Goal: Information Seeking & Learning: Learn about a topic

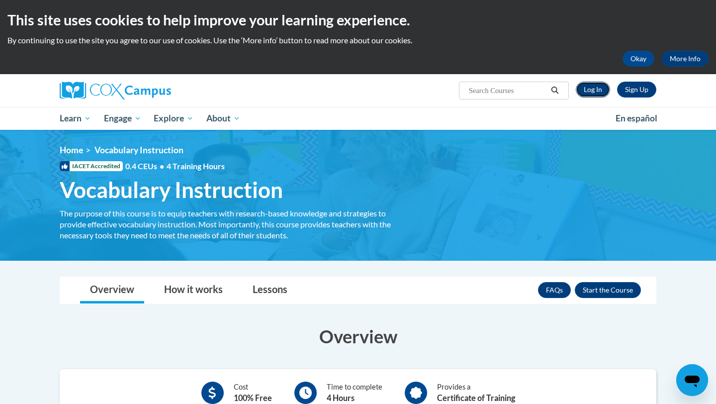
click at [587, 88] on link "Log In" at bounding box center [593, 90] width 34 height 16
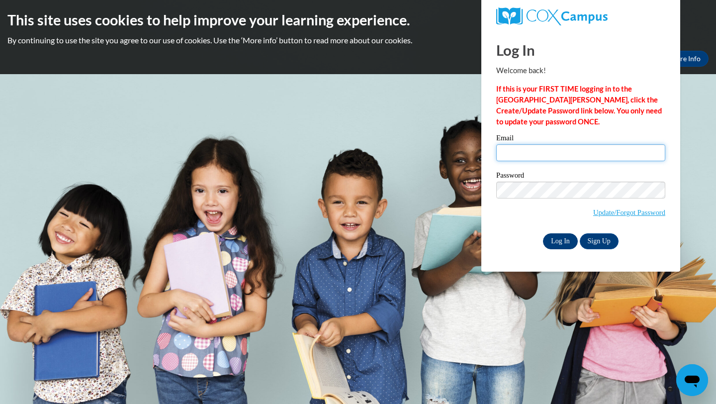
type input "agcash8891@ung.edu"
click at [561, 243] on input "Log In" at bounding box center [560, 241] width 35 height 16
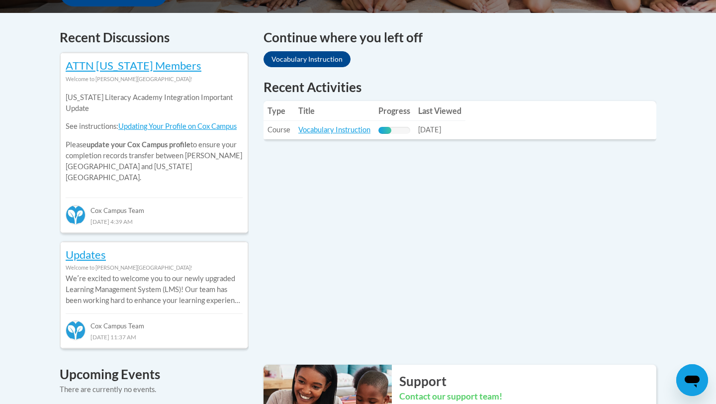
scroll to position [425, 0]
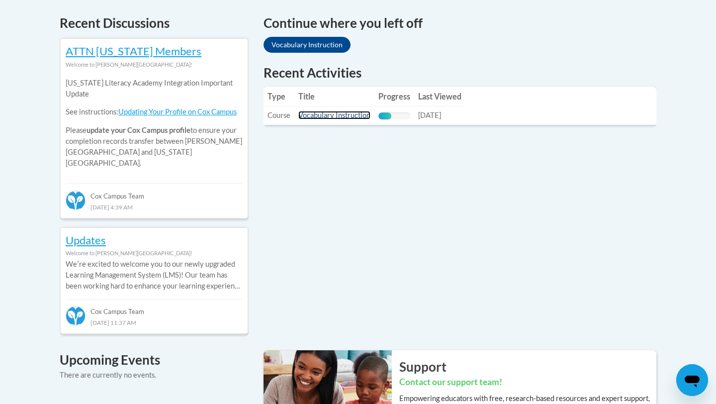
click at [337, 118] on link "Vocabulary Instruction" at bounding box center [334, 115] width 72 height 8
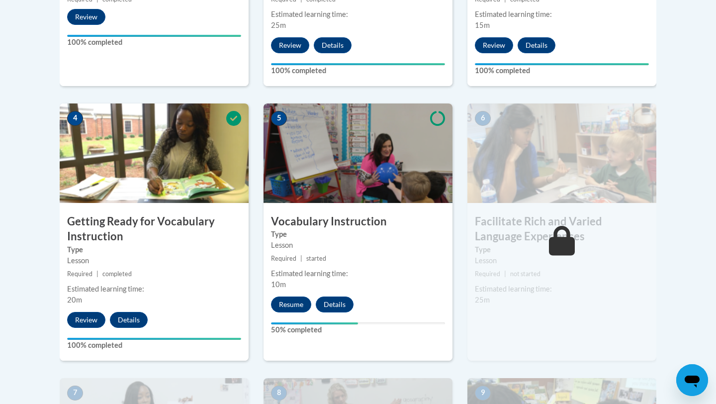
scroll to position [509, 0]
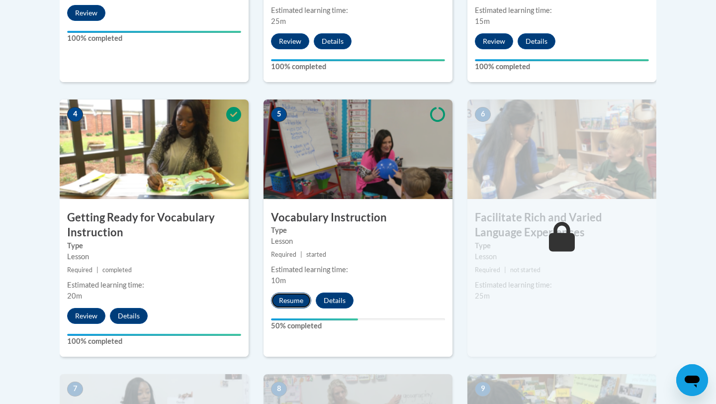
click at [295, 296] on button "Resume" at bounding box center [291, 300] width 40 height 16
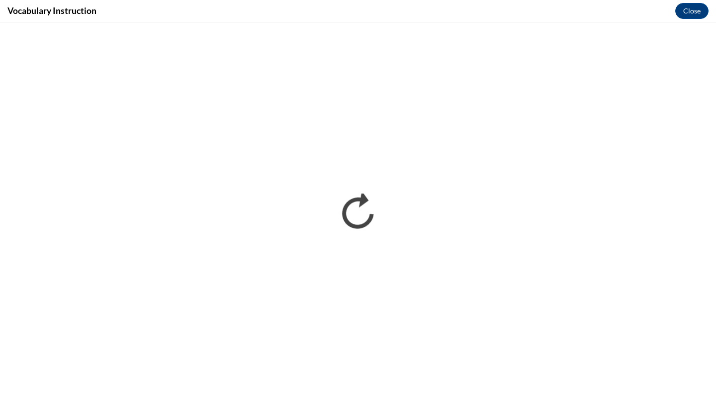
scroll to position [0, 0]
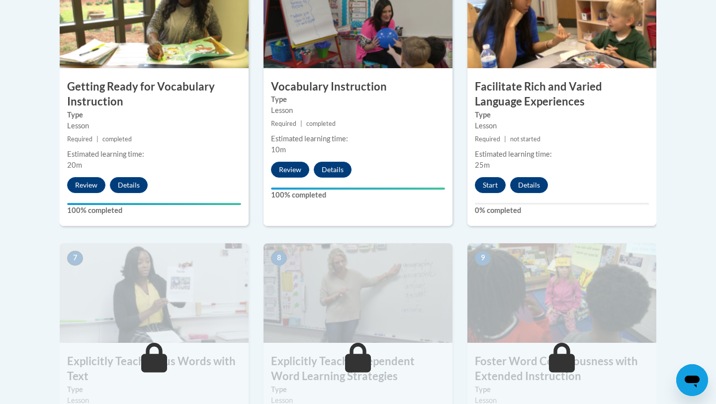
scroll to position [641, 0]
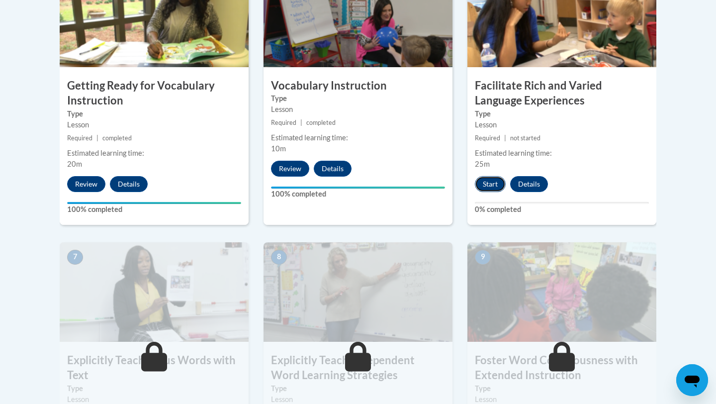
click at [487, 180] on button "Start" at bounding box center [490, 184] width 31 height 16
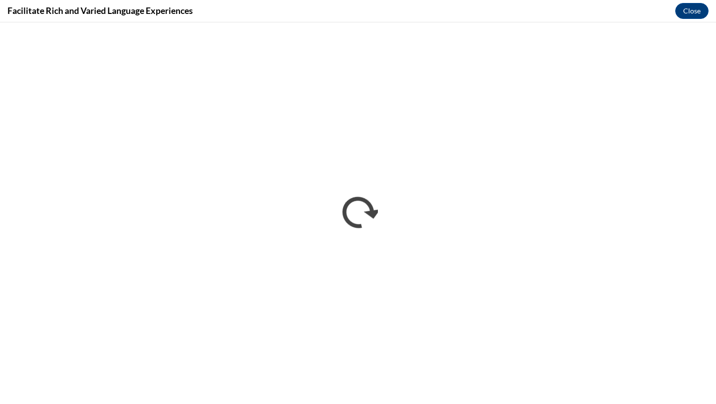
scroll to position [0, 0]
